Goal: Leave review/rating

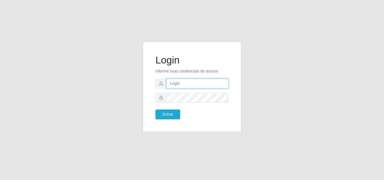
click at [176, 83] on input "text" at bounding box center [197, 84] width 62 height 10
type input "vitoria@saullus"
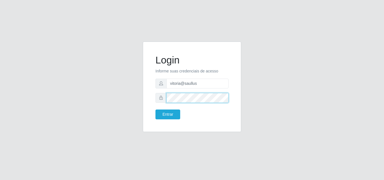
click at [155, 110] on button "Entrar" at bounding box center [167, 115] width 25 height 10
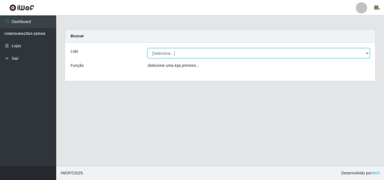
click at [199, 57] on select "[Selecione...] Saullus Supermercados" at bounding box center [259, 53] width 222 height 10
select select "423"
click at [148, 48] on select "[Selecione...] Saullus Supermercados" at bounding box center [259, 53] width 222 height 10
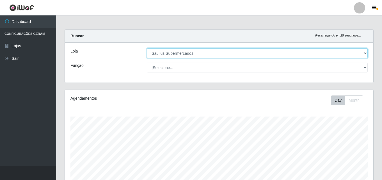
click at [199, 54] on select "[Selecione...] Saullus Supermercados" at bounding box center [257, 53] width 221 height 10
click at [147, 48] on select "[Selecione...] Saullus Supermercados" at bounding box center [257, 53] width 221 height 10
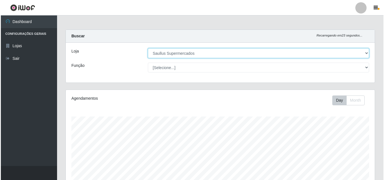
scroll to position [122, 0]
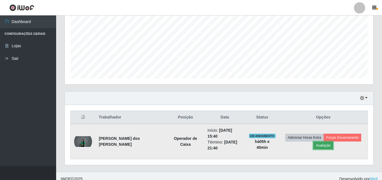
click at [321, 143] on button "Avaliação" at bounding box center [324, 146] width 20 height 8
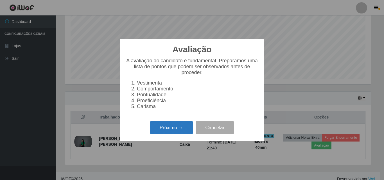
click at [172, 134] on button "Próximo →" at bounding box center [171, 127] width 43 height 13
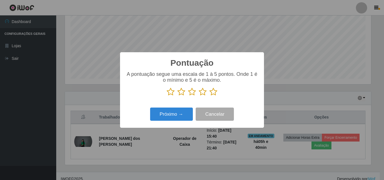
click at [215, 93] on icon at bounding box center [213, 92] width 8 height 8
click at [209, 96] on input "radio" at bounding box center [209, 96] width 0 height 0
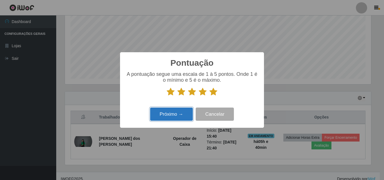
click at [176, 115] on button "Próximo →" at bounding box center [171, 114] width 43 height 13
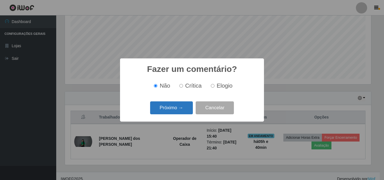
click at [176, 108] on button "Próximo →" at bounding box center [171, 107] width 43 height 13
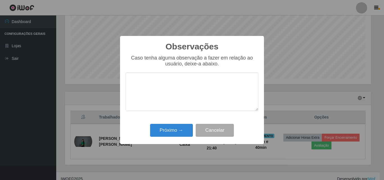
click at [176, 104] on textarea at bounding box center [192, 92] width 133 height 39
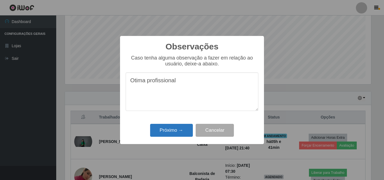
type textarea "Otima profissional"
click at [175, 125] on button "Próximo →" at bounding box center [171, 130] width 43 height 13
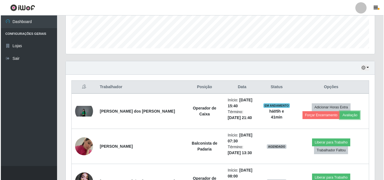
scroll to position [150, 0]
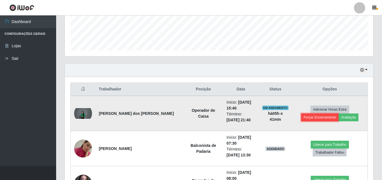
click at [339, 114] on button "Forçar Encerramento" at bounding box center [321, 118] width 38 height 8
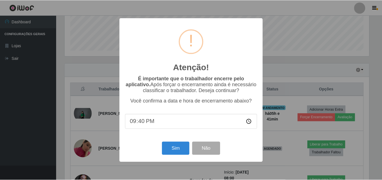
scroll to position [117, 306]
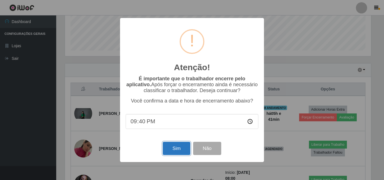
click at [174, 149] on button "Sim" at bounding box center [176, 148] width 27 height 13
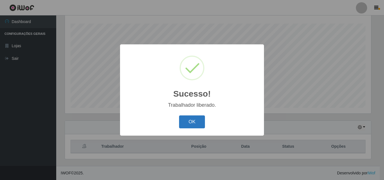
click at [196, 120] on button "OK" at bounding box center [192, 122] width 26 height 13
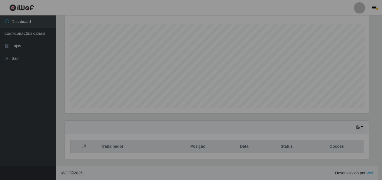
scroll to position [117, 309]
